Goal: Navigation & Orientation: Find specific page/section

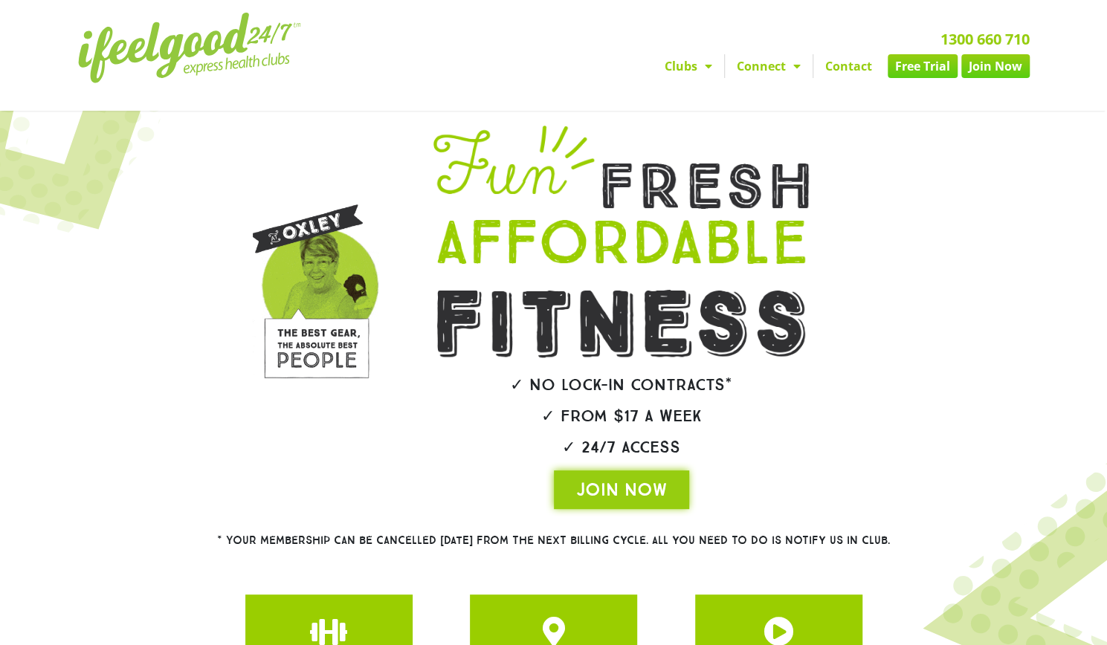
click at [685, 68] on link "Clubs" at bounding box center [688, 66] width 71 height 24
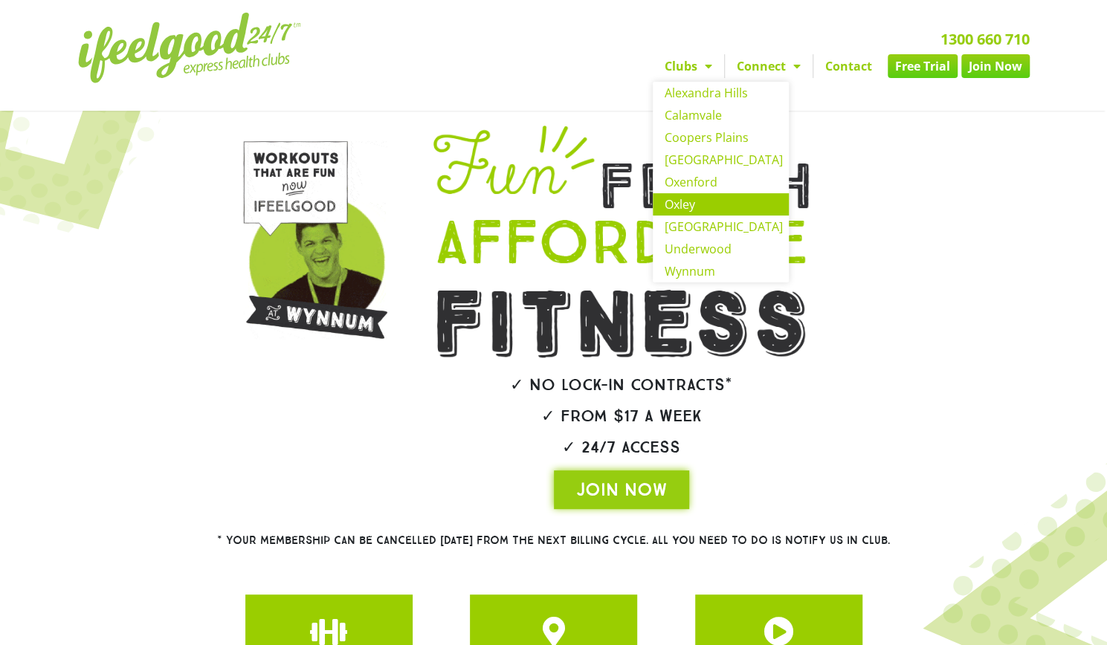
click at [684, 211] on link "Oxley" at bounding box center [721, 204] width 136 height 22
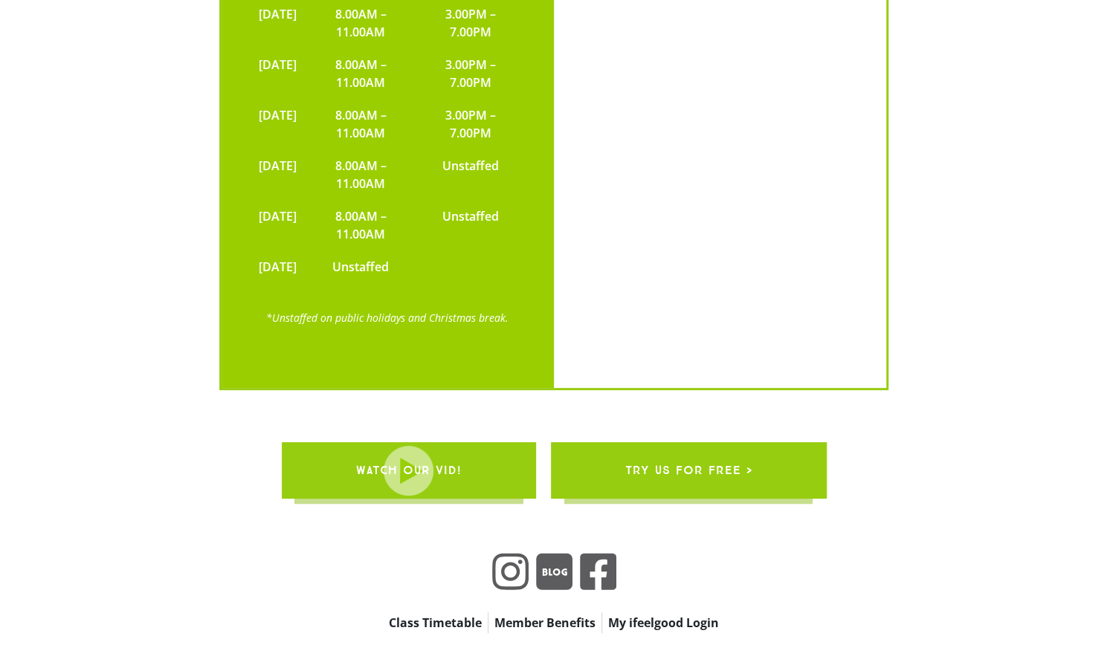
scroll to position [3373, 0]
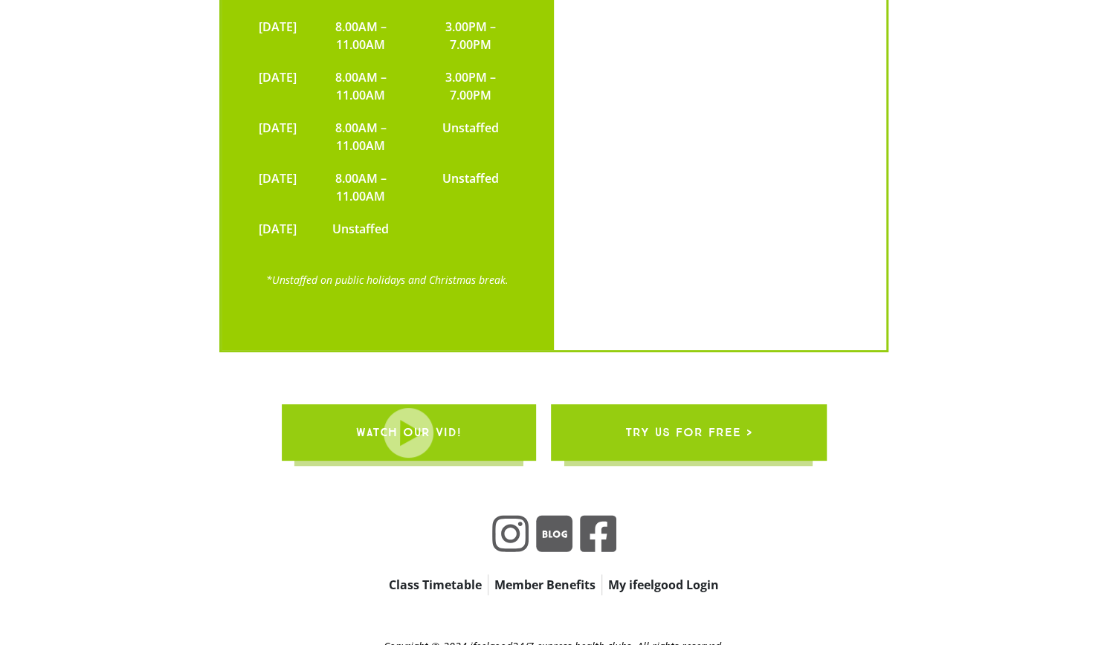
click at [692, 575] on link "My ifeelgood Login" at bounding box center [663, 585] width 123 height 21
